Goal: Task Accomplishment & Management: Use online tool/utility

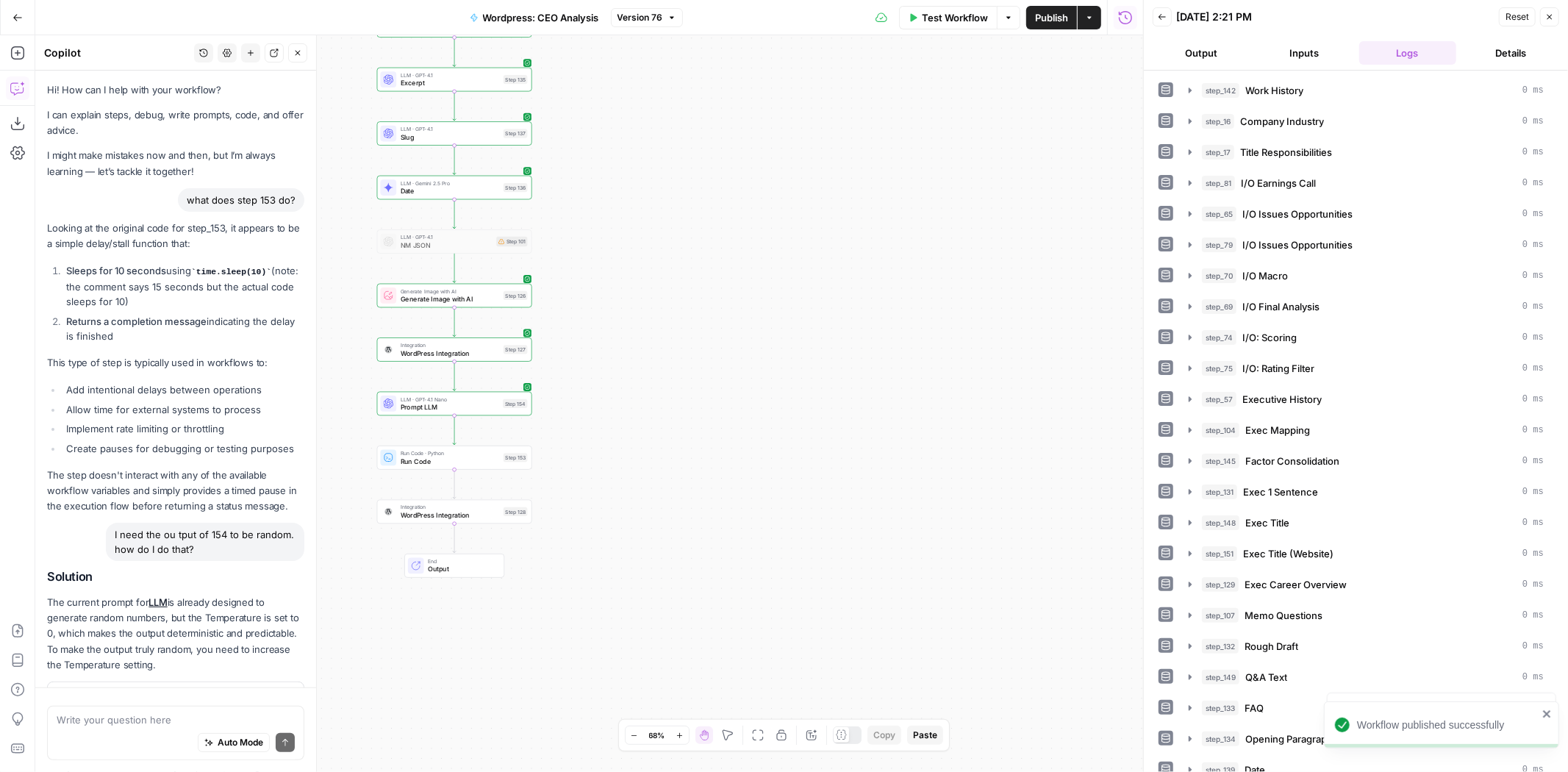
scroll to position [142, 0]
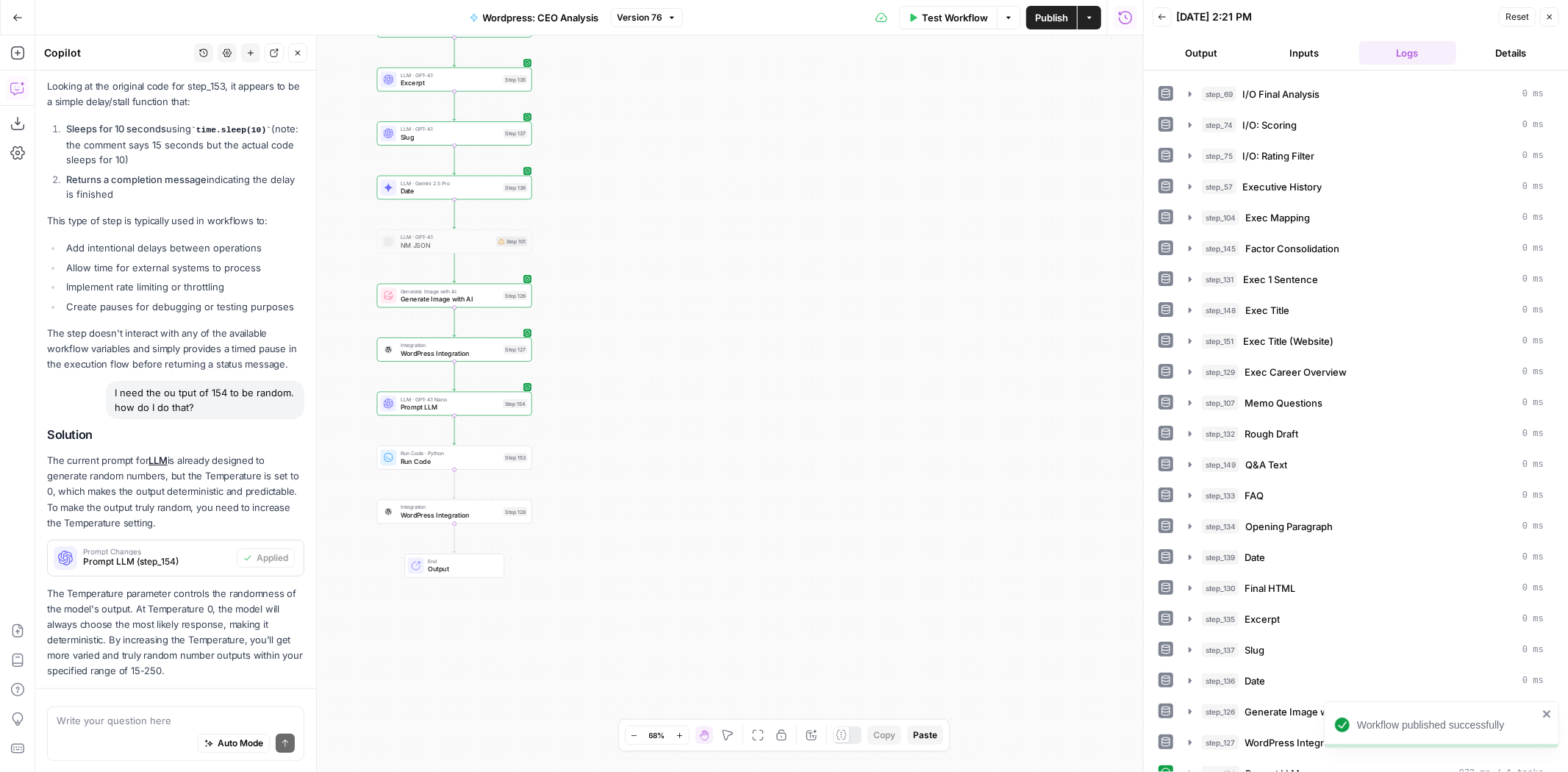
click at [460, 465] on span "Run Code" at bounding box center [450, 460] width 99 height 10
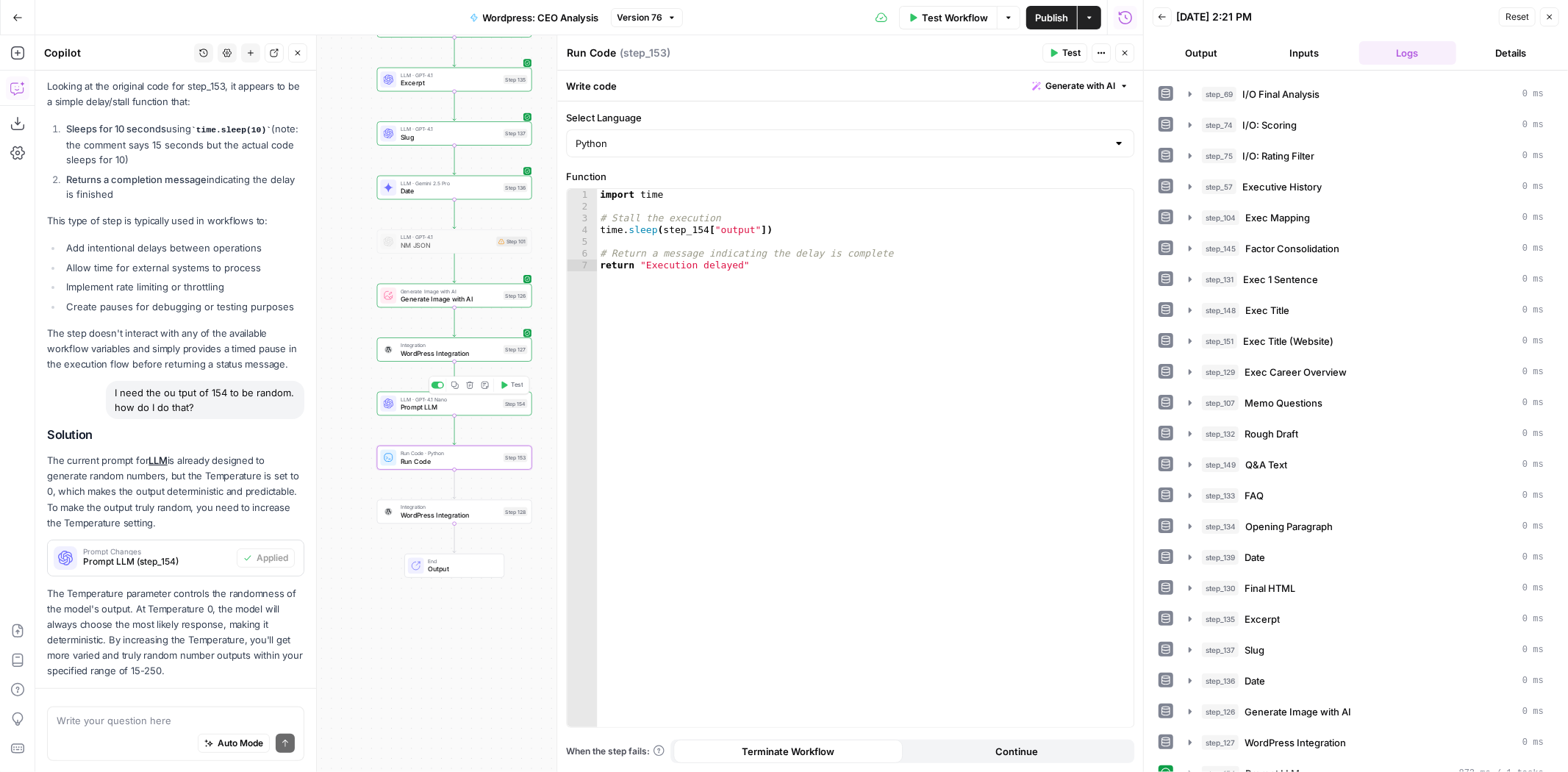
click at [461, 400] on span "LLM · GPT-4.1 Nano" at bounding box center [449, 399] width 99 height 8
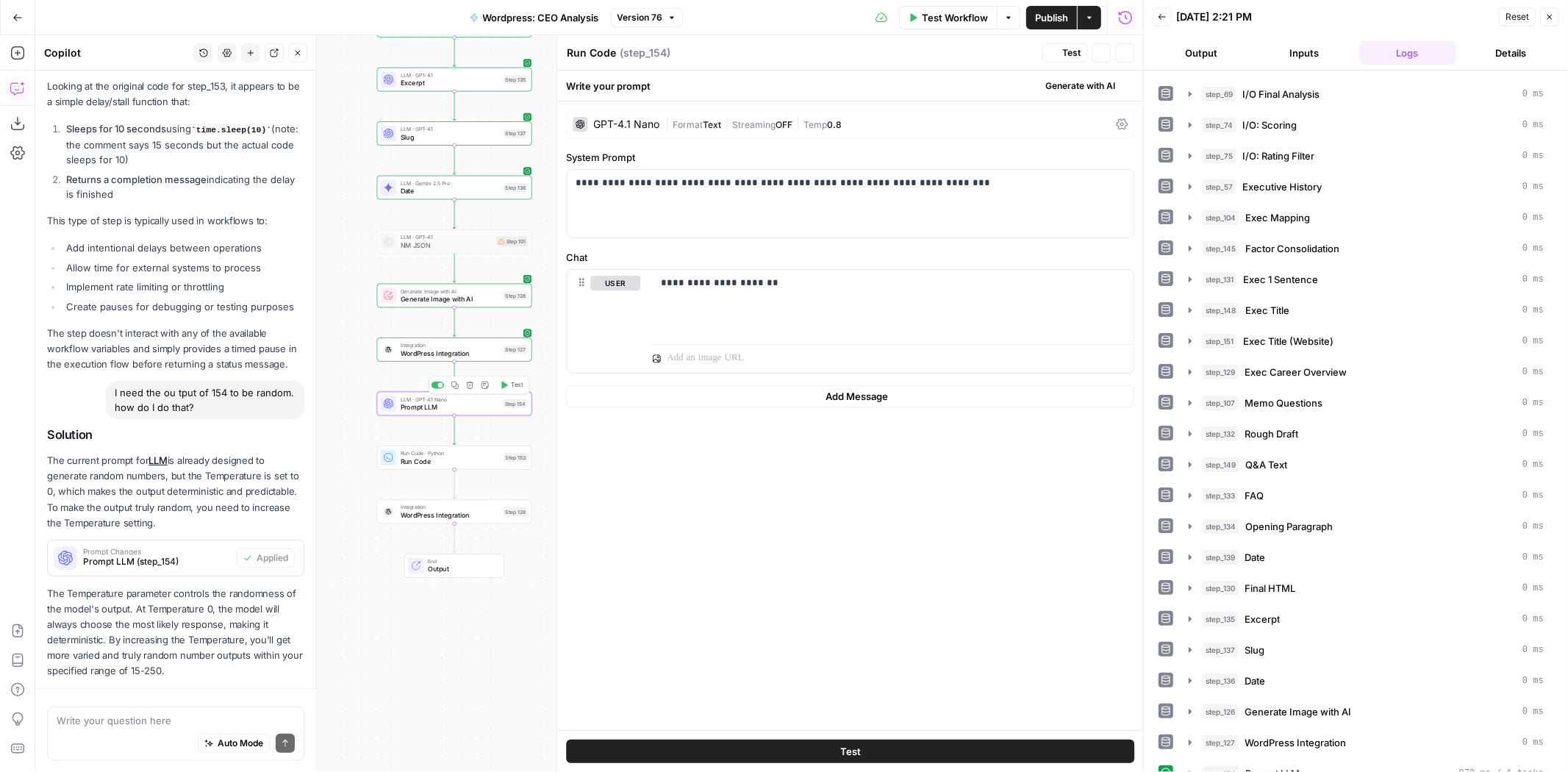
type textarea "Prompt LLM"
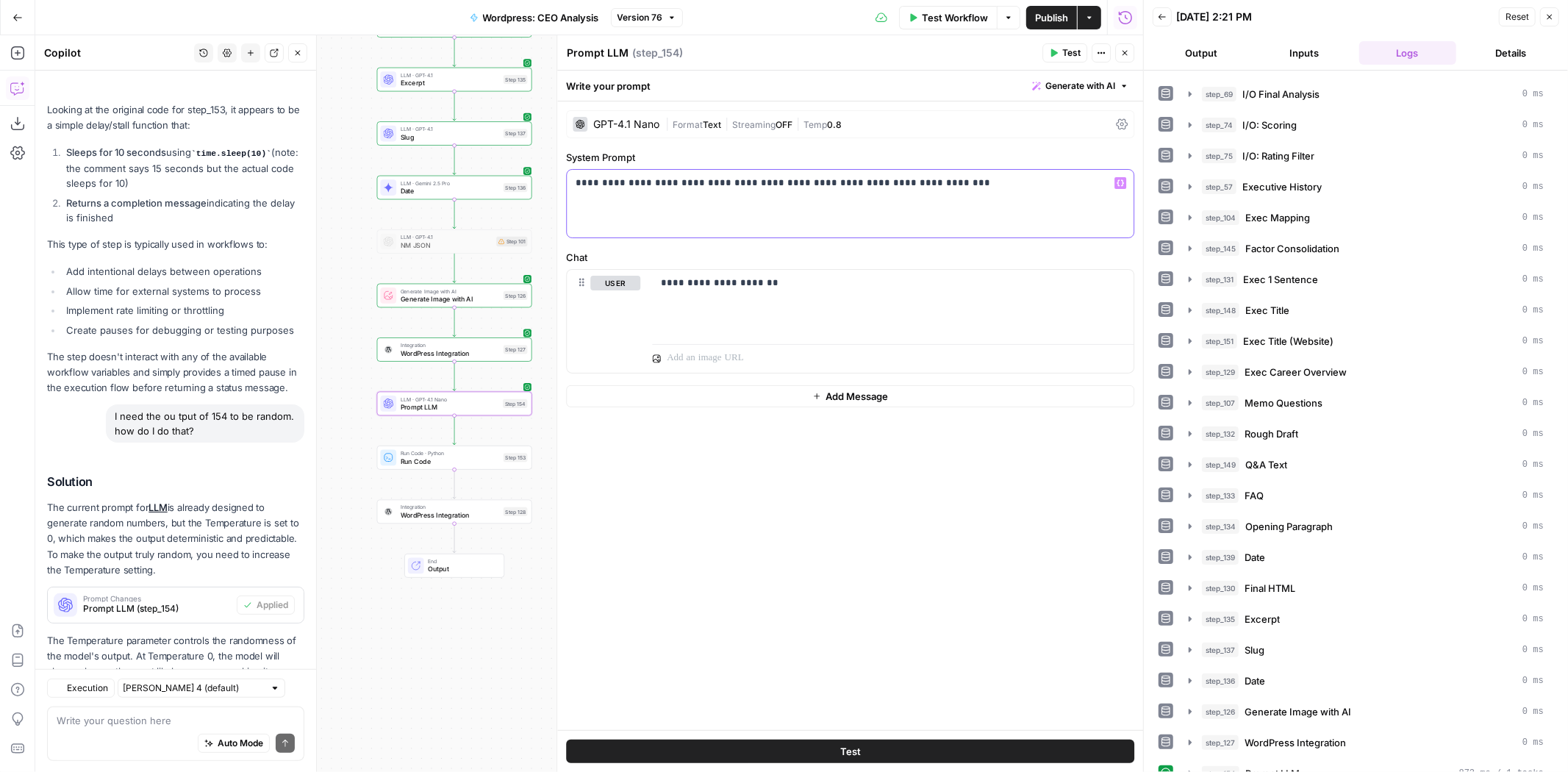
scroll to position [231, 0]
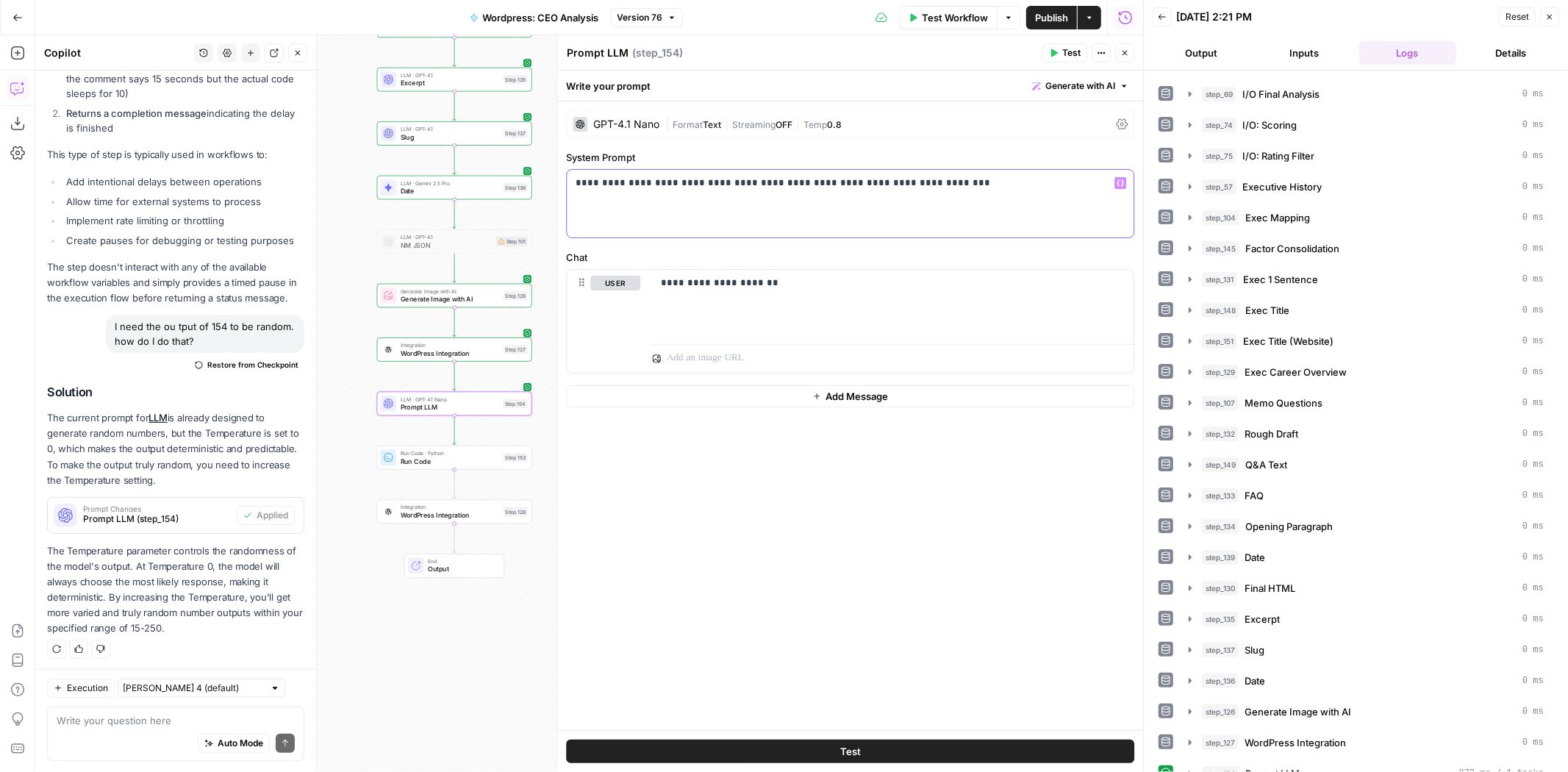
drag, startPoint x: 779, startPoint y: 183, endPoint x: 762, endPoint y: 180, distance: 17.3
click at [762, 180] on p "**********" at bounding box center [850, 183] width 550 height 14
click at [1060, 12] on span "Publish" at bounding box center [1051, 18] width 33 height 14
click at [440, 385] on div at bounding box center [440, 384] width 5 height 5
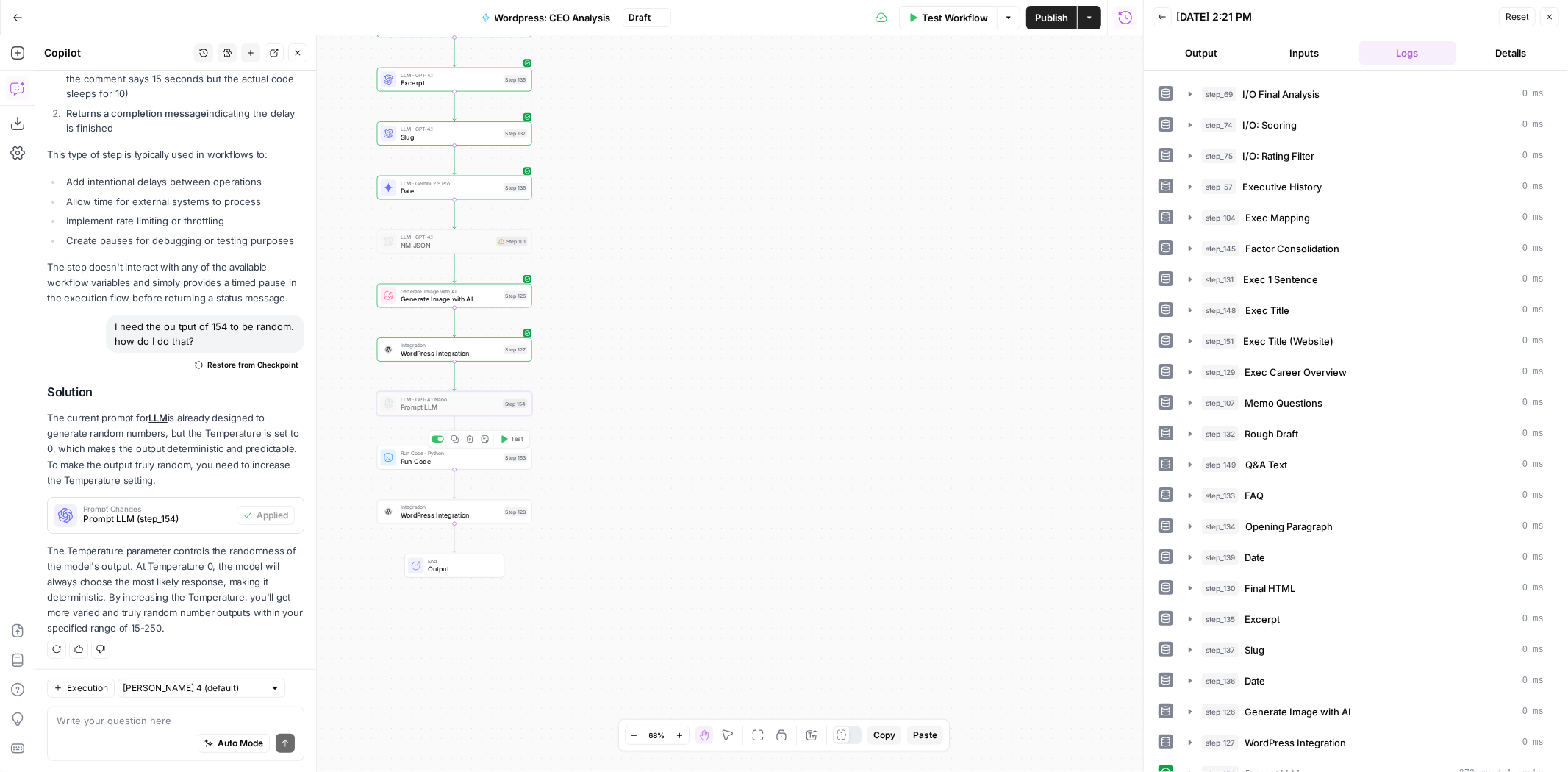
click at [442, 440] on div at bounding box center [440, 439] width 5 height 5
click at [1063, 11] on span "Publish" at bounding box center [1051, 18] width 33 height 14
